Goal: Task Accomplishment & Management: Manage account settings

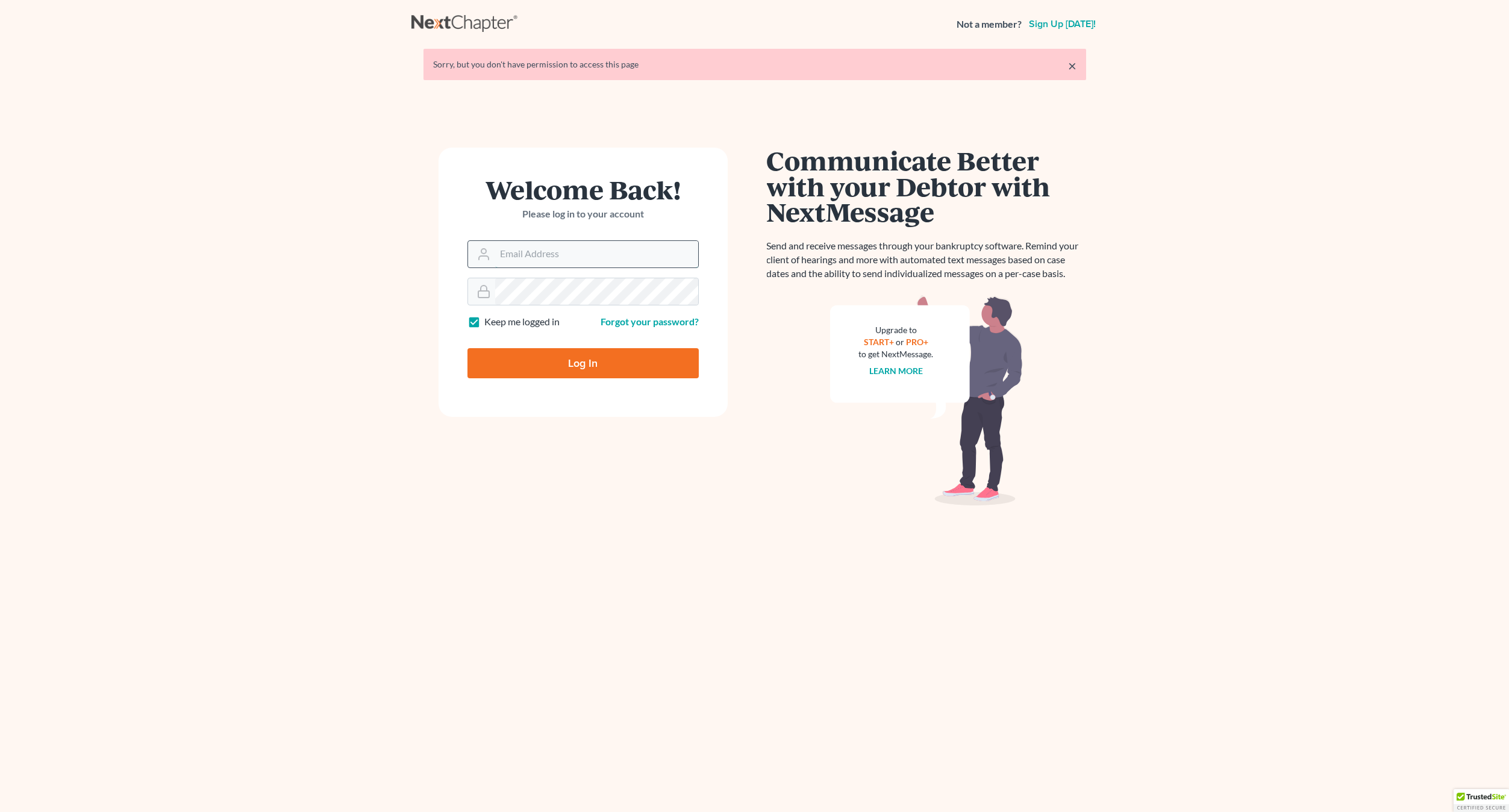
click at [514, 252] on input "Email Address" at bounding box center [596, 253] width 203 height 26
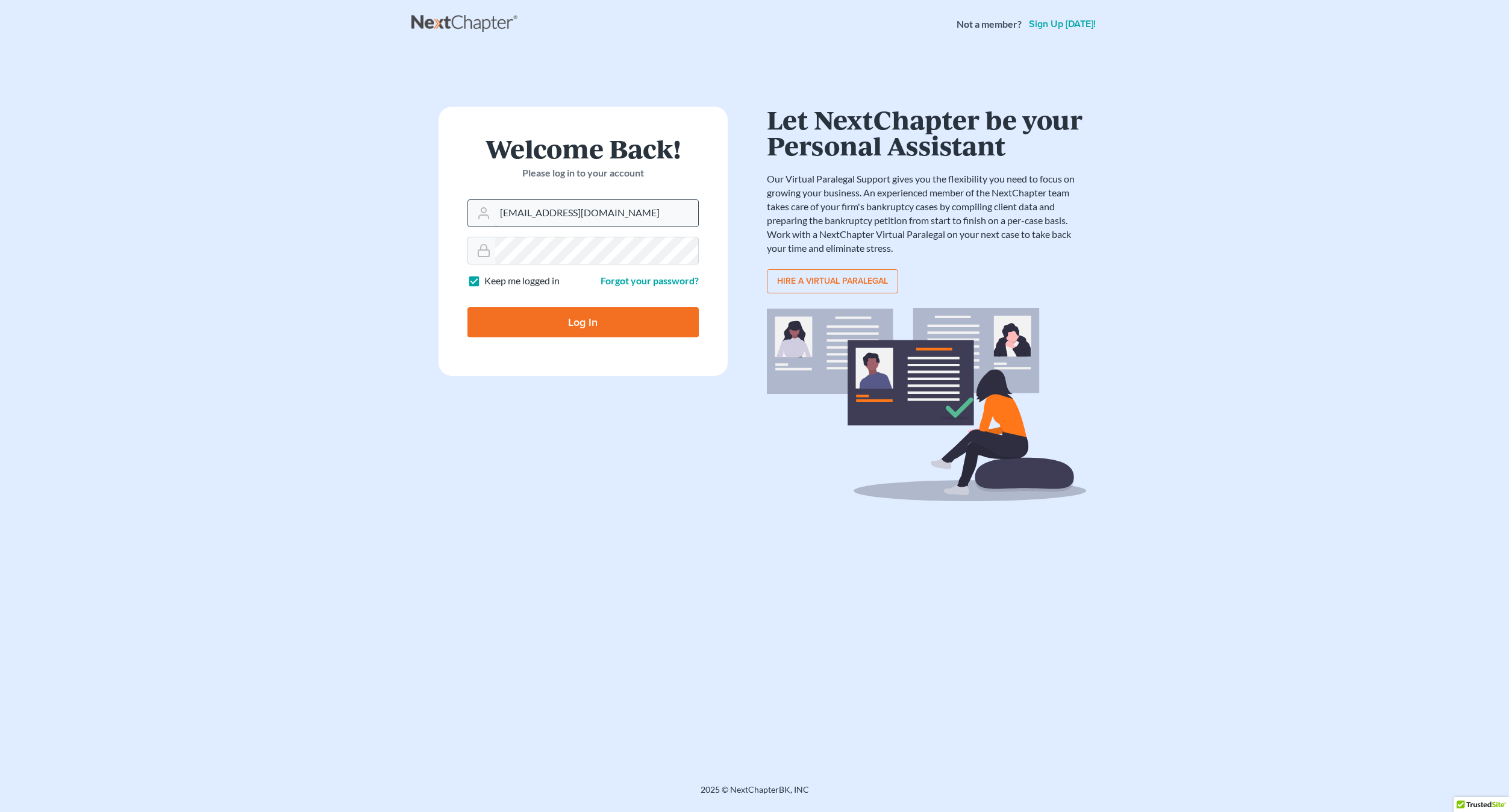
type input "[EMAIL_ADDRESS][DOMAIN_NAME]"
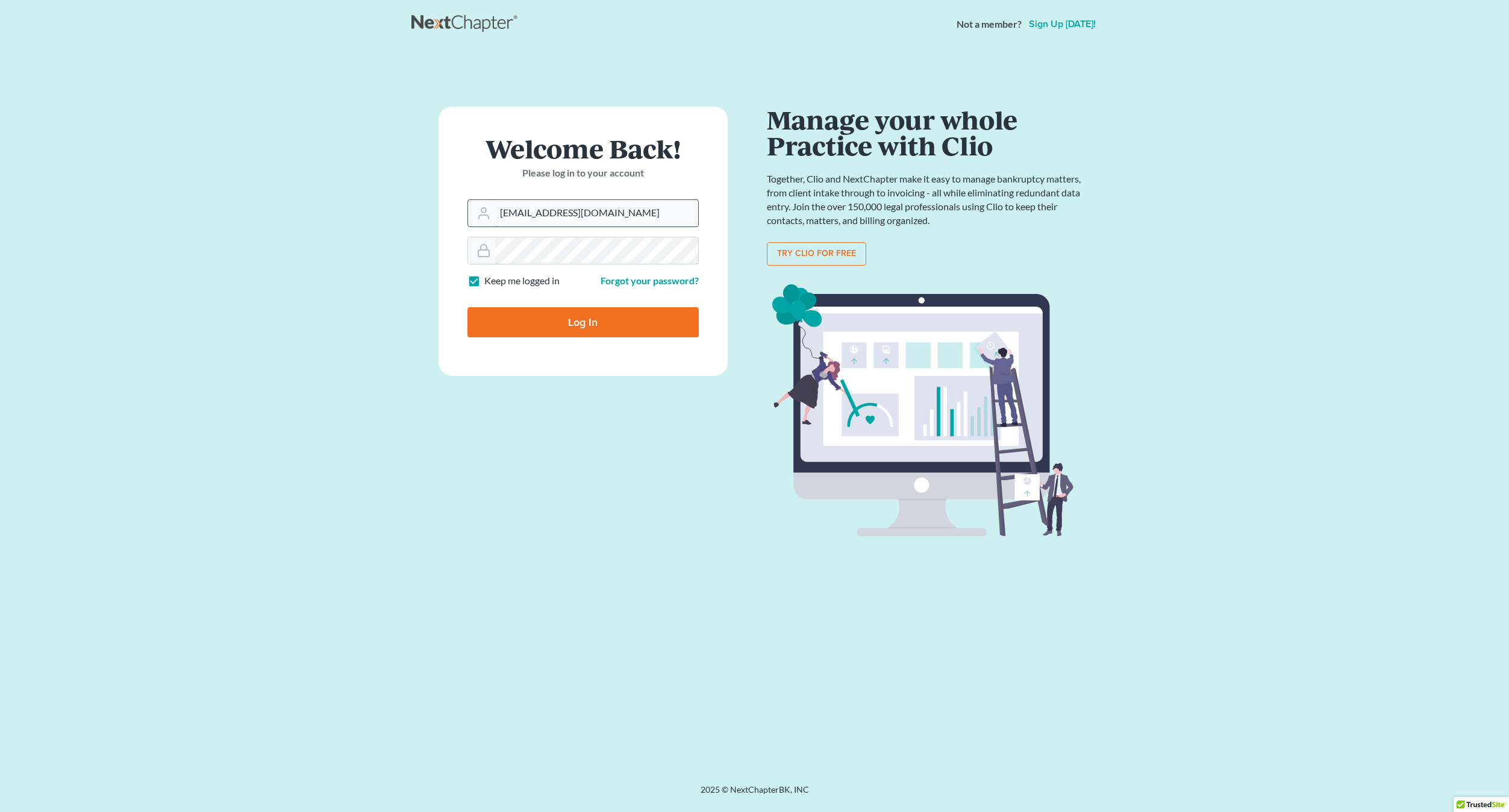
click at [468, 307] on input "Log In" at bounding box center [583, 322] width 231 height 30
type input "Thinking..."
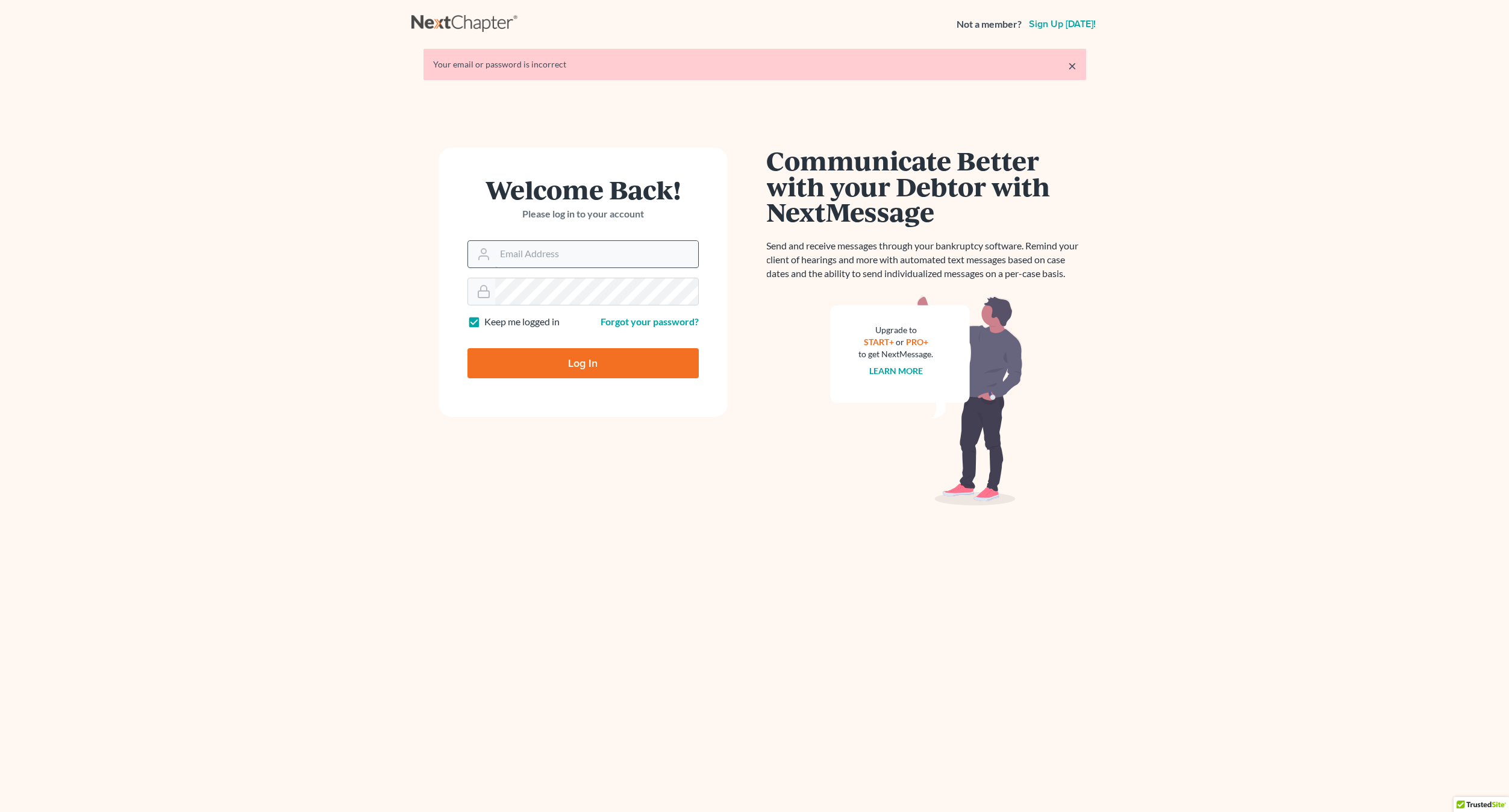
click at [502, 255] on input "Email Address" at bounding box center [596, 253] width 203 height 26
type input "[EMAIL_ADDRESS][DOMAIN_NAME]"
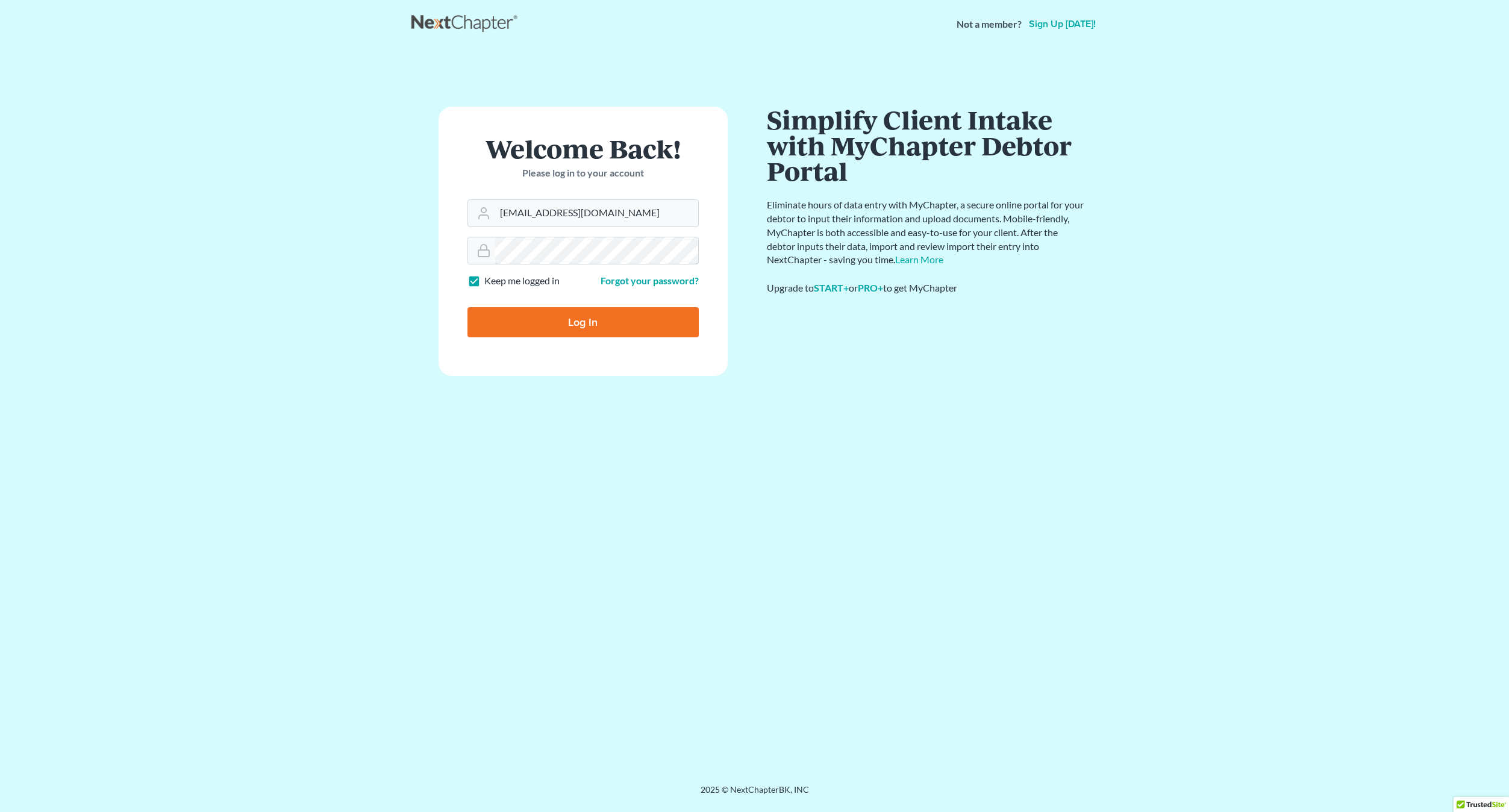
click at [468, 307] on input "Log In" at bounding box center [583, 322] width 231 height 30
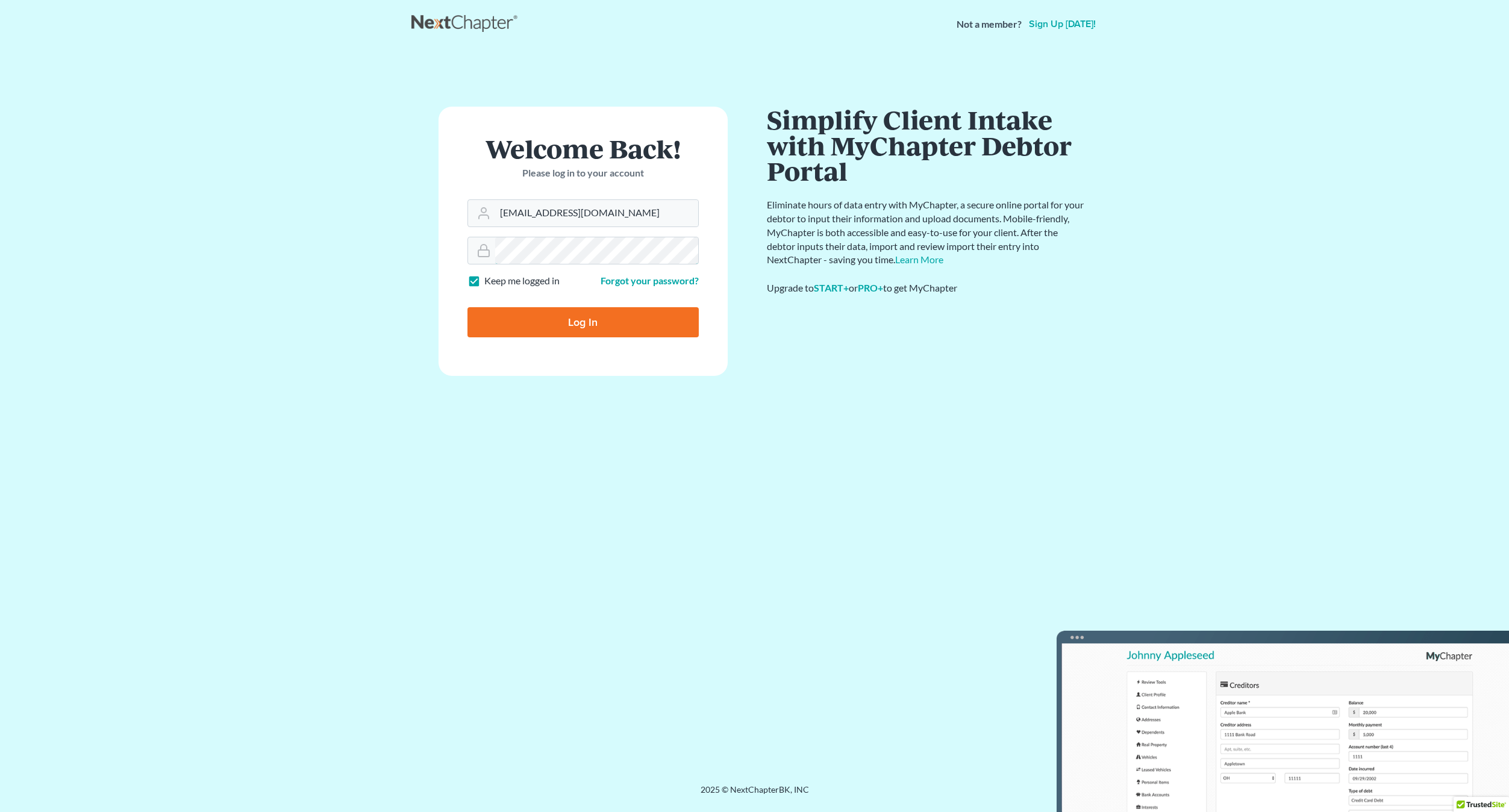
type input "Thinking..."
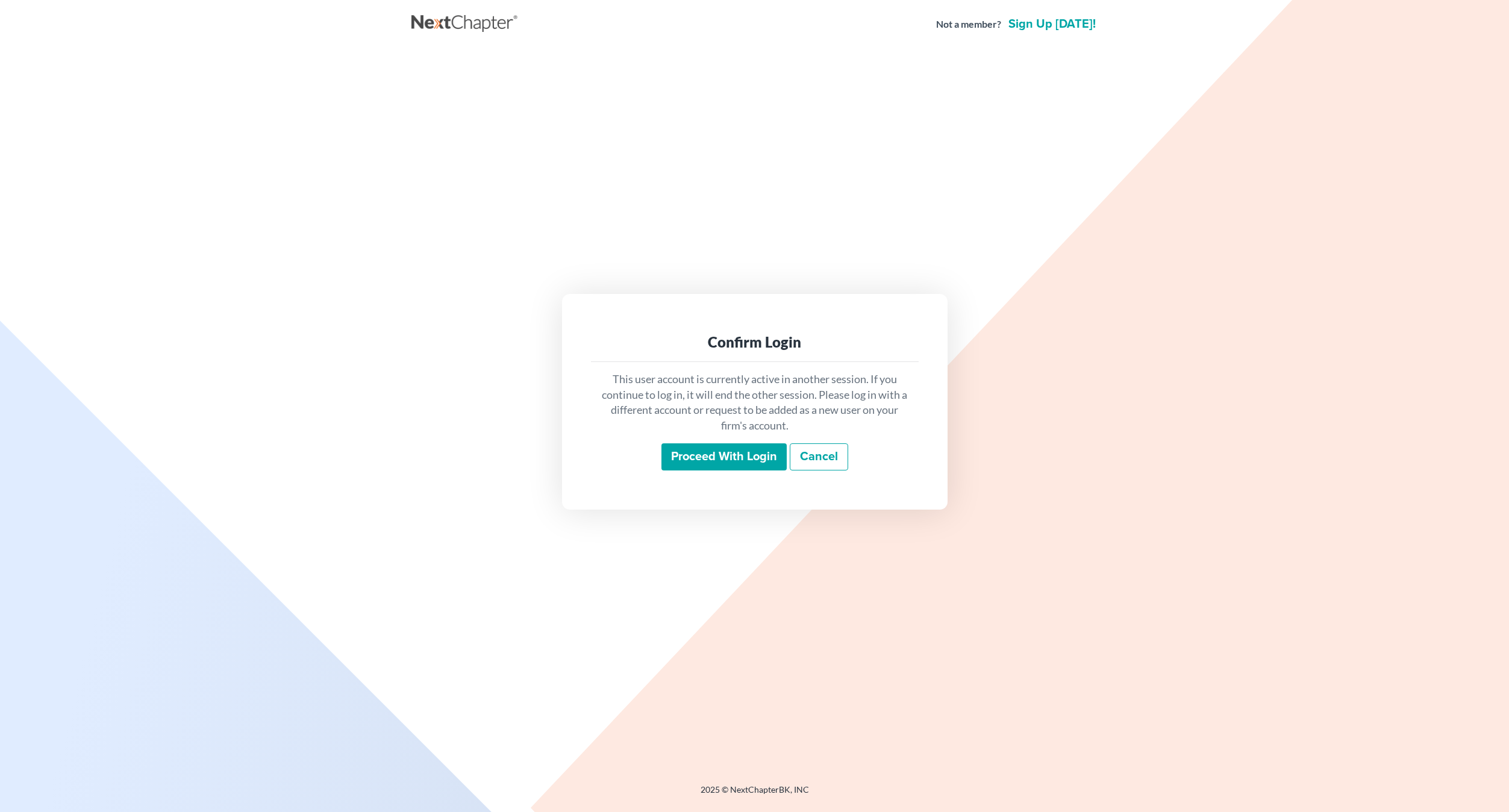
click at [734, 462] on input "Proceed with login" at bounding box center [724, 457] width 125 height 28
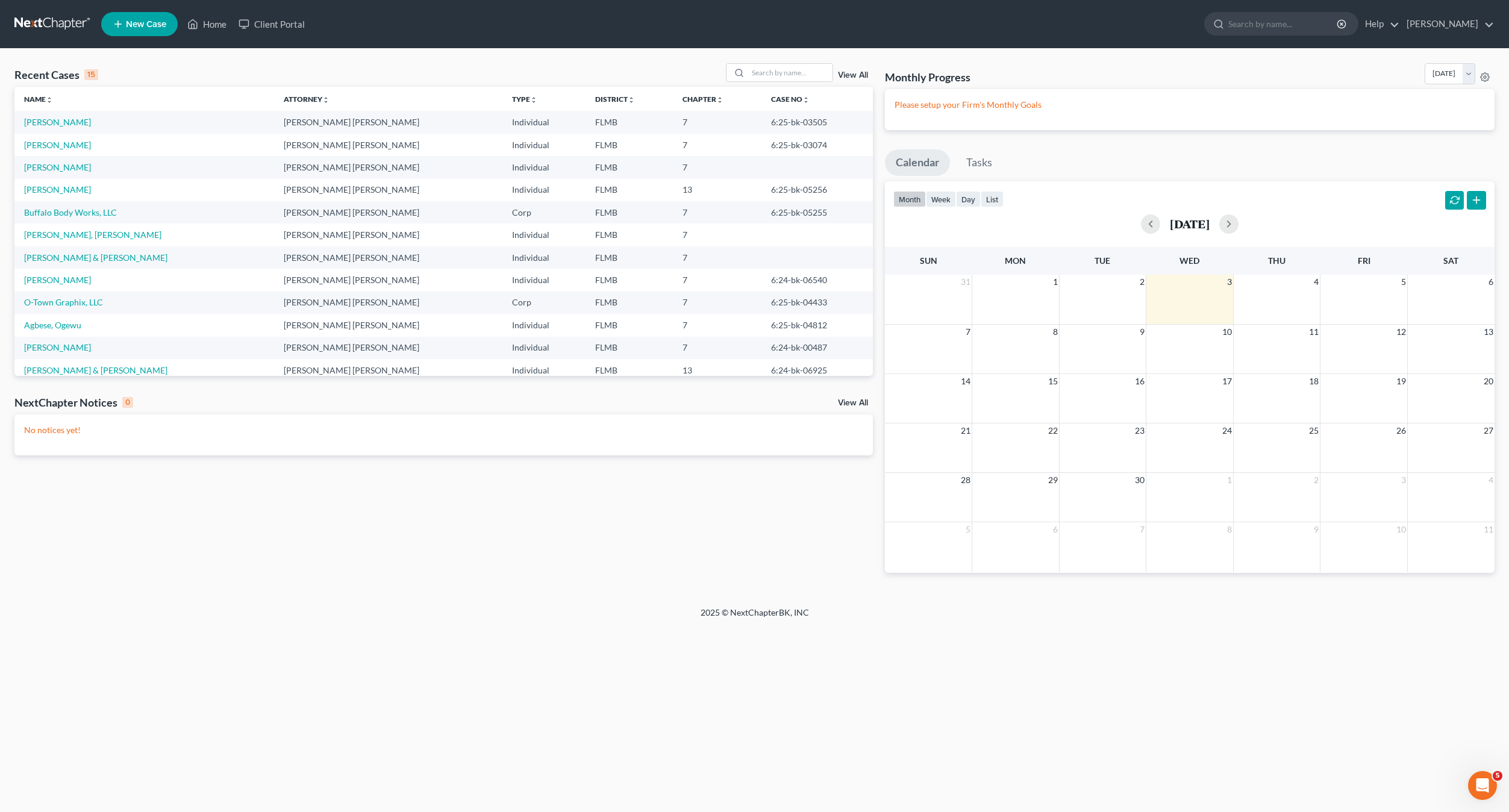
click at [207, 7] on nav "Home New Case Client Portal Craig Bourne craigbournelaw@yahoo.com My Account Se…" at bounding box center [754, 24] width 1509 height 48
